Goal: Transaction & Acquisition: Purchase product/service

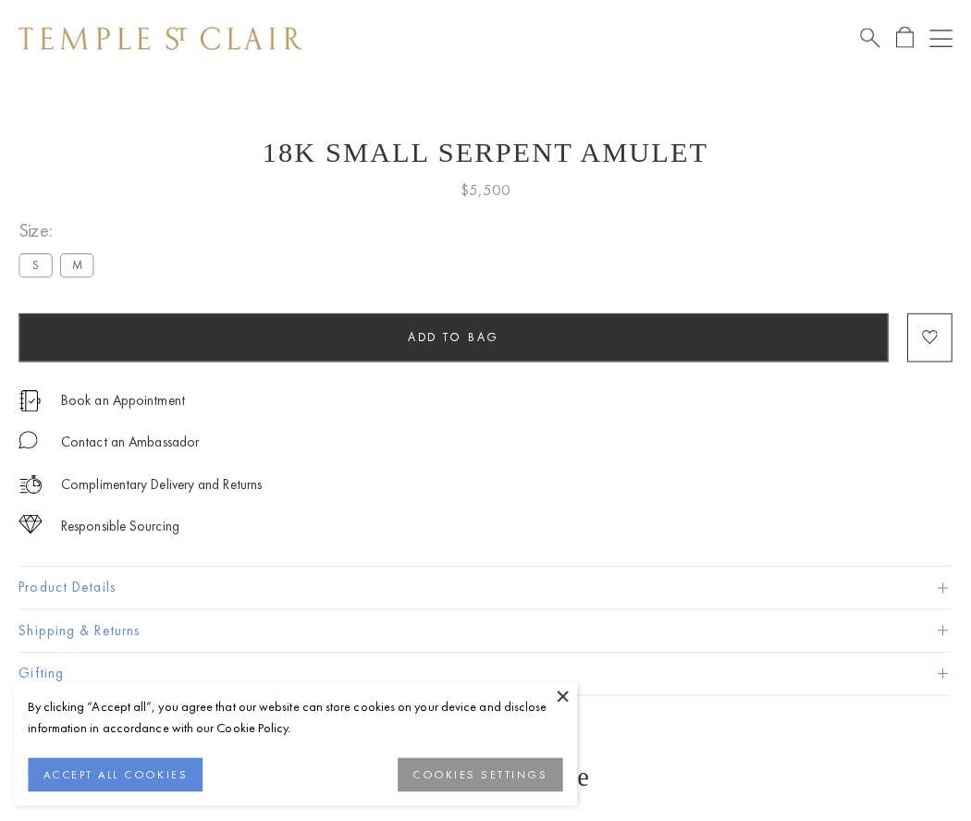
scroll to position [74, 0]
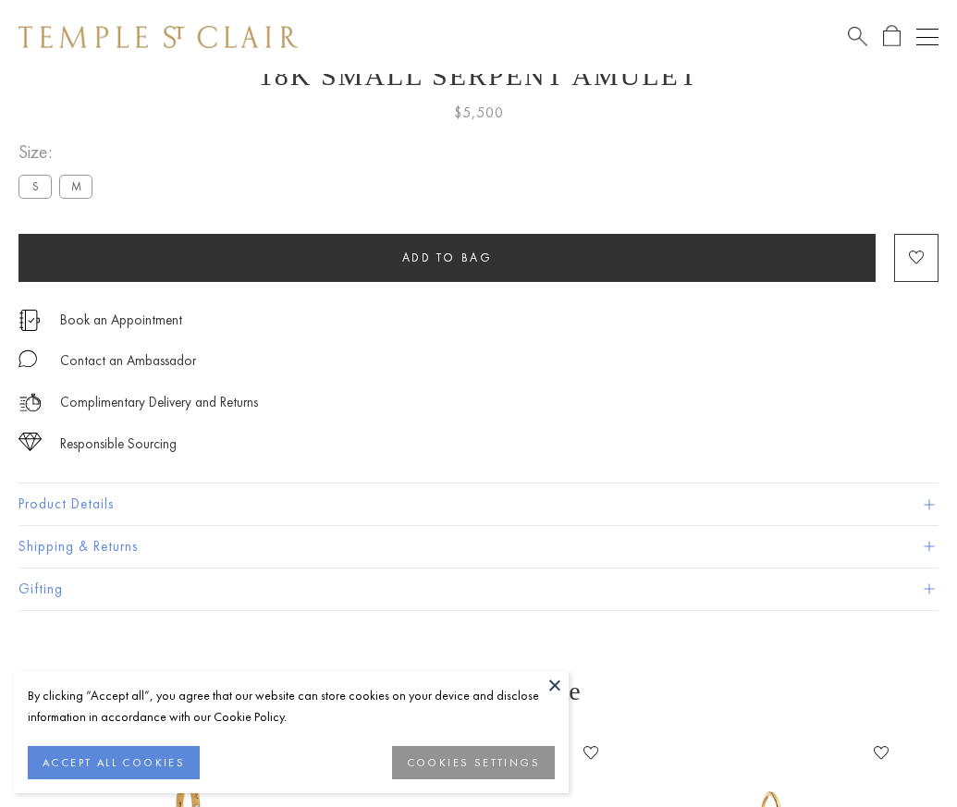
click at [447, 257] on span "Add to bag" at bounding box center [447, 258] width 91 height 16
